Goal: Find specific page/section: Find specific page/section

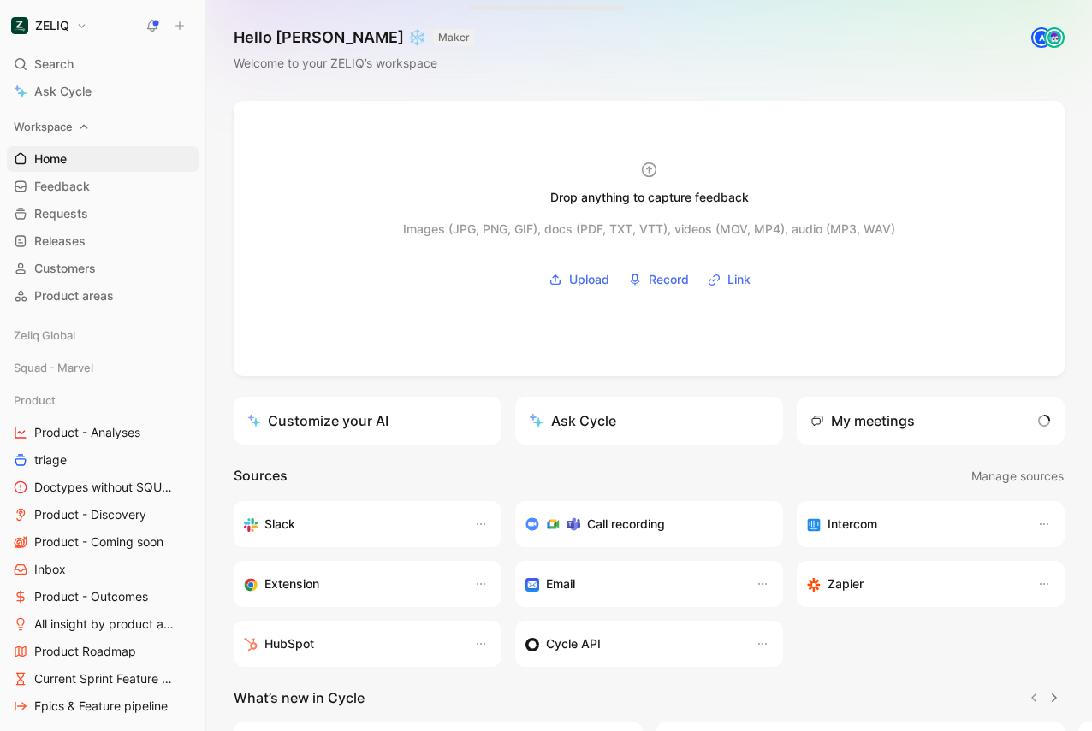
click at [38, 127] on span "Workspace" at bounding box center [43, 126] width 59 height 17
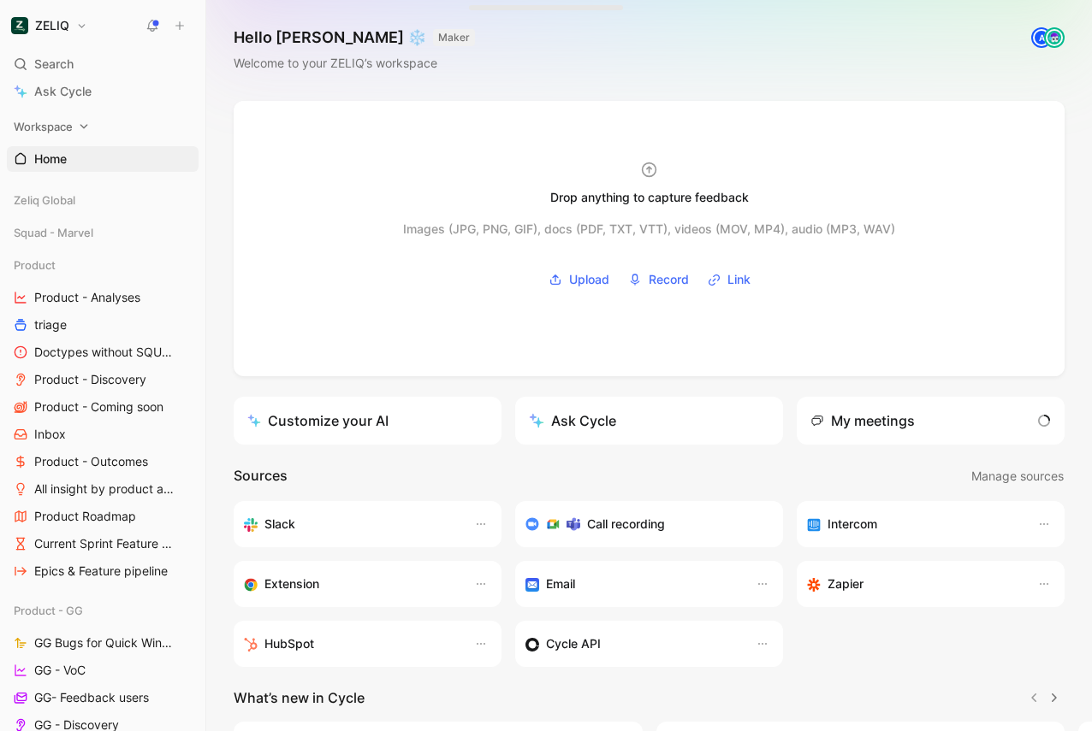
click at [74, 138] on div "Workspace" at bounding box center [103, 127] width 192 height 26
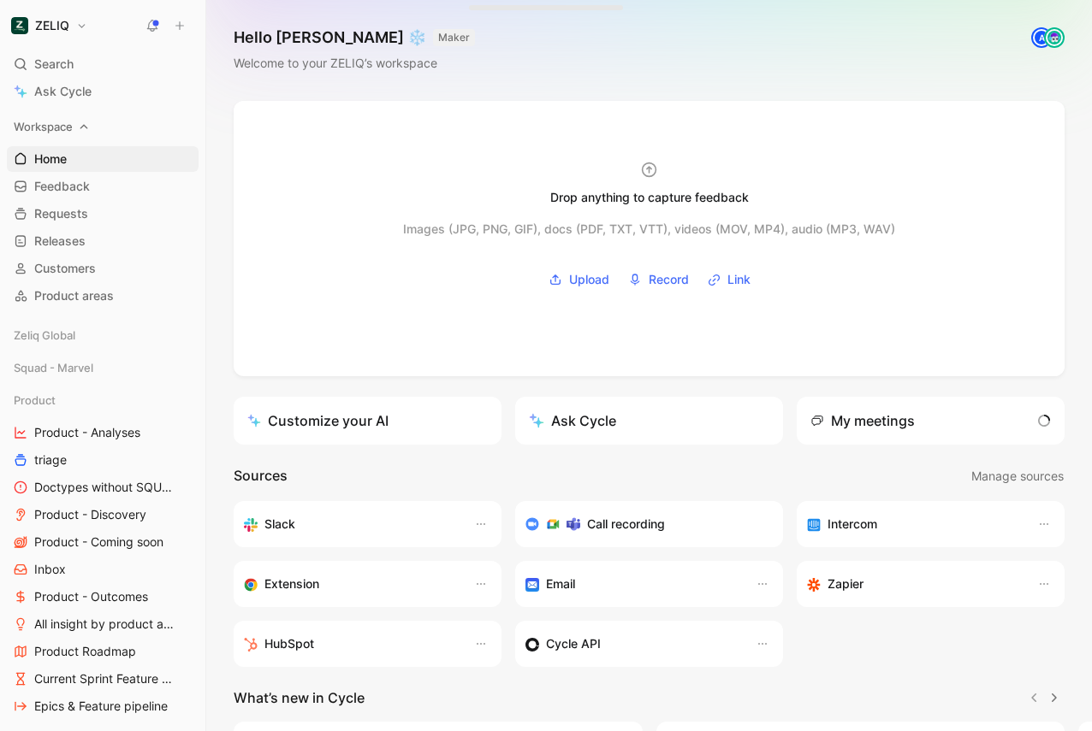
click at [74, 138] on div "Workspace" at bounding box center [103, 127] width 192 height 26
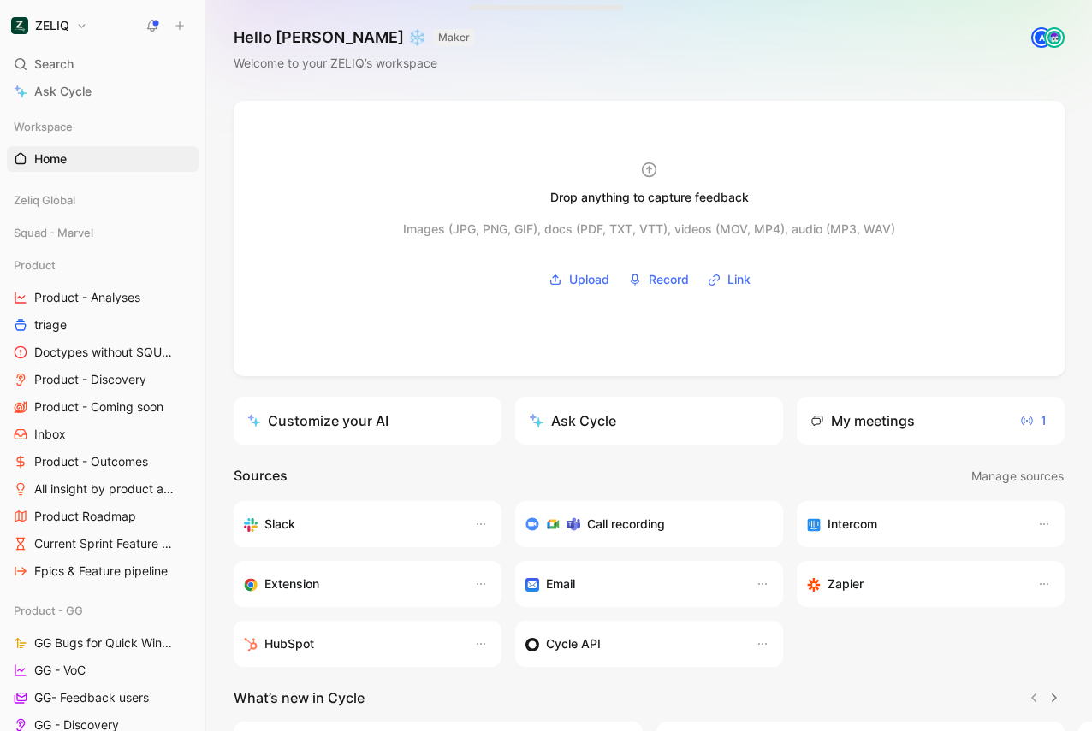
click at [177, 25] on use at bounding box center [180, 26] width 8 height 8
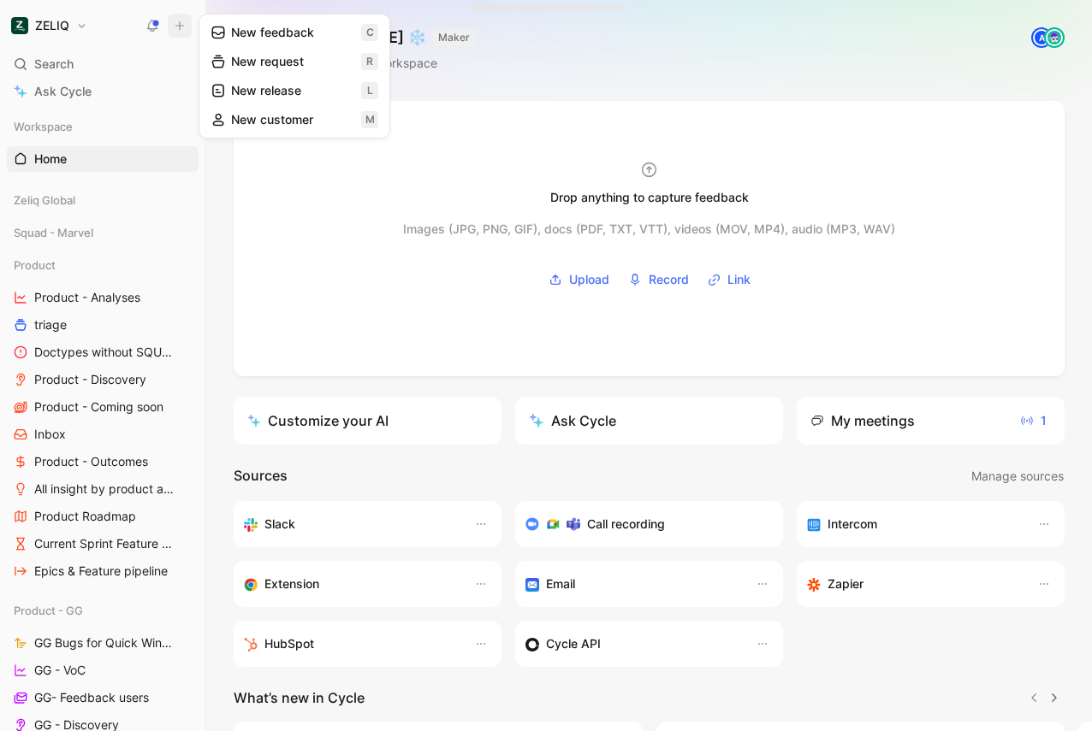
click at [532, 65] on div "Hello [PERSON_NAME] ❄️ MAKER Welcome to your ZELIQ’s workspace A" at bounding box center [648, 50] width 885 height 101
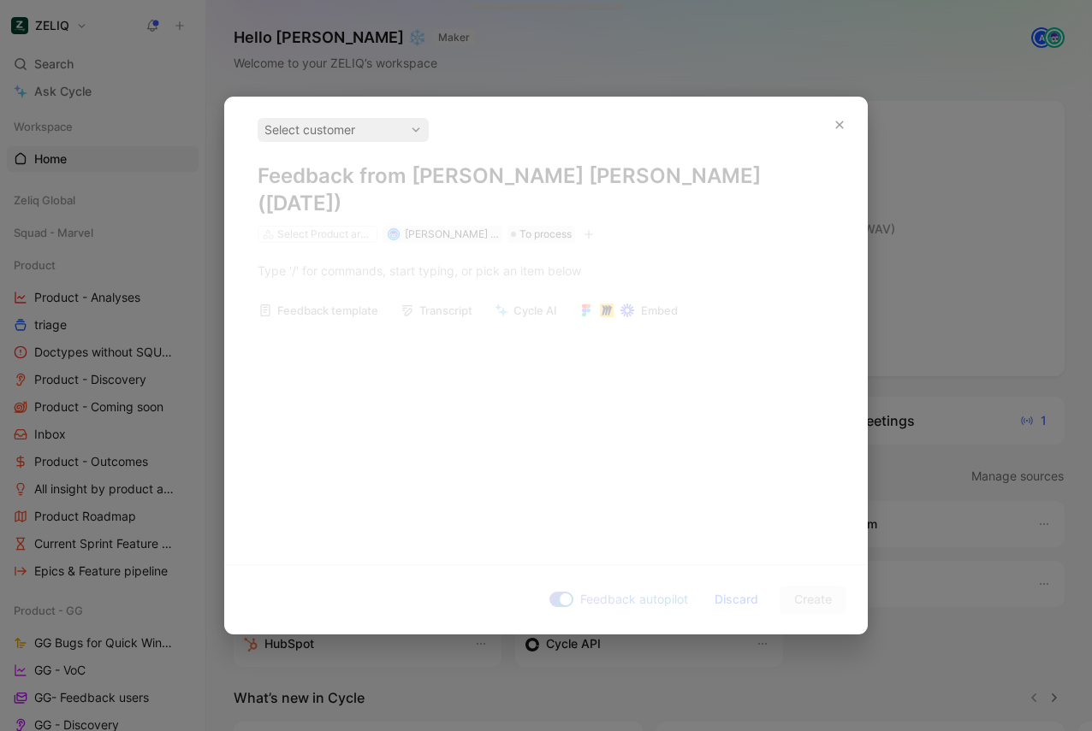
click at [532, 62] on div at bounding box center [546, 365] width 1092 height 731
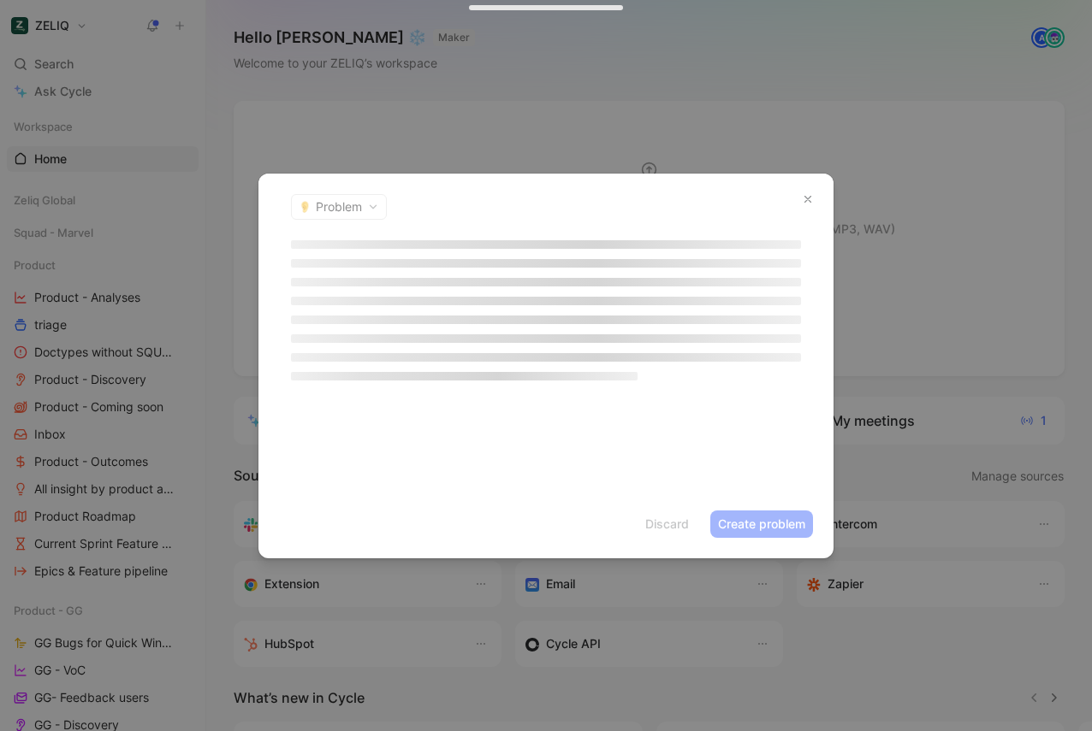
click at [328, 210] on header "Problem" at bounding box center [545, 207] width 575 height 67
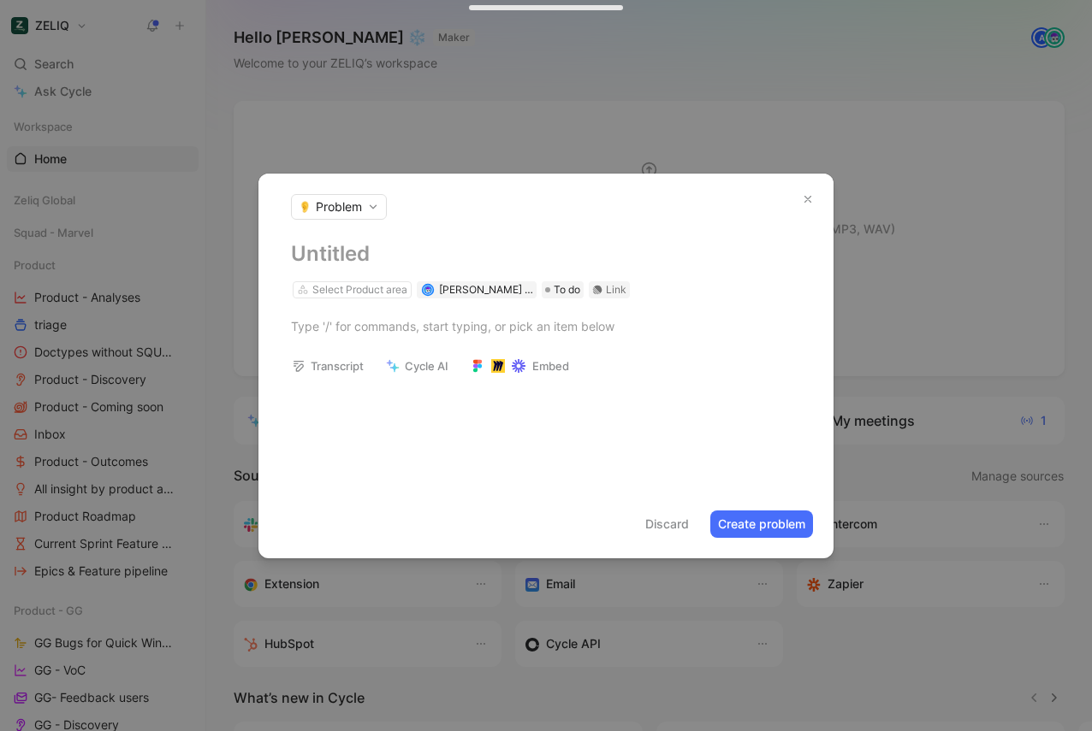
click at [322, 205] on span "Problem" at bounding box center [339, 206] width 46 height 17
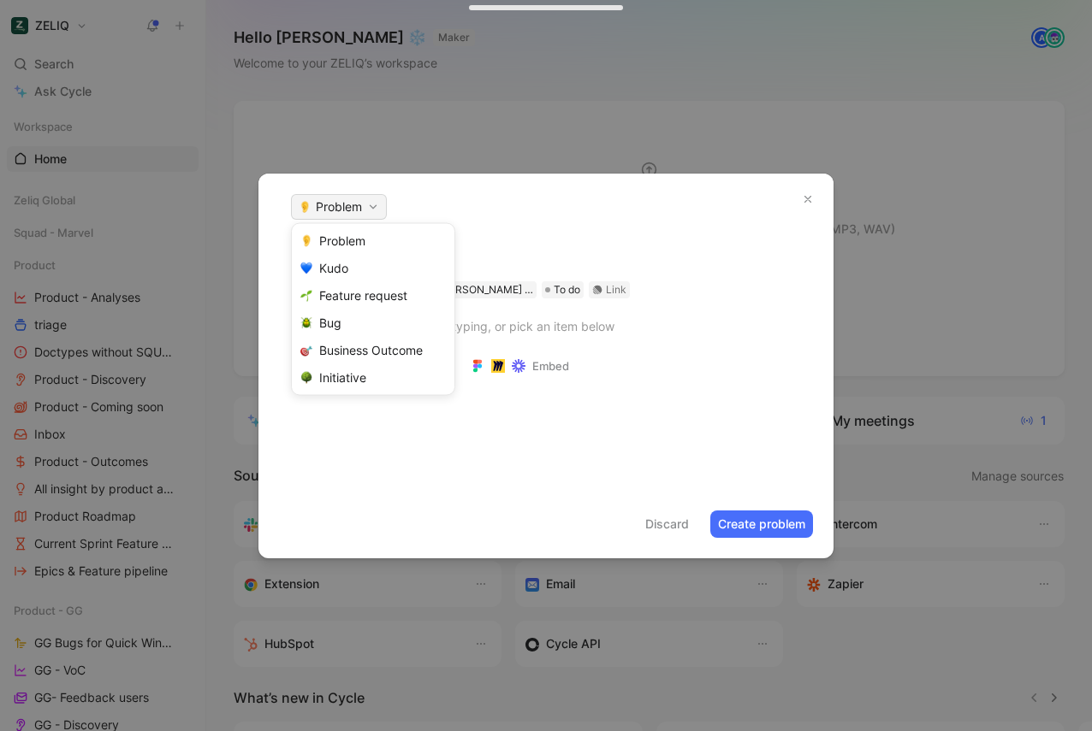
click at [428, 214] on div at bounding box center [546, 365] width 1092 height 731
